Goal: Find specific page/section: Find specific page/section

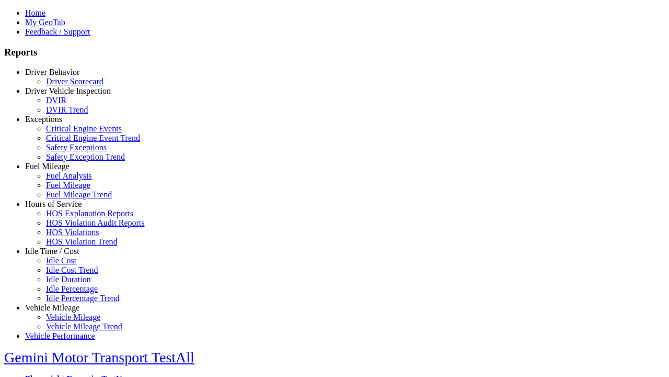
click at [60, 123] on link "Exceptions" at bounding box center [43, 119] width 37 height 9
click at [68, 142] on link "Critical Engine Event Trend" at bounding box center [93, 137] width 94 height 9
type input "*********"
